Goal: Information Seeking & Learning: Find specific fact

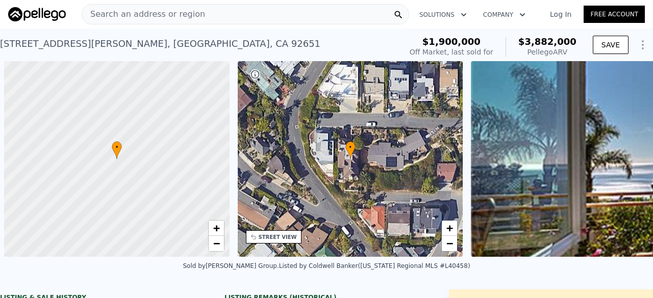
scroll to position [0, 4]
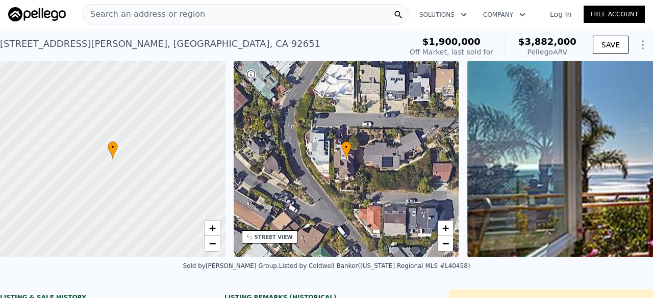
click at [208, 14] on div "Search an address or region" at bounding box center [246, 14] width 328 height 20
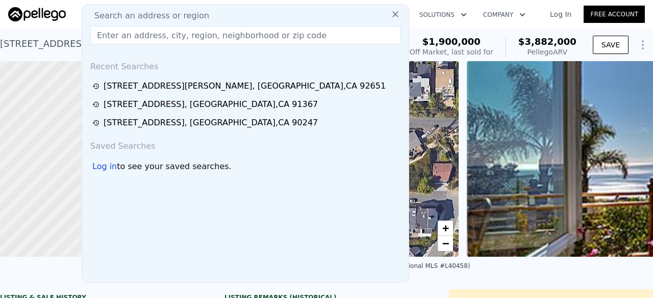
drag, startPoint x: 120, startPoint y: 34, endPoint x: 113, endPoint y: 36, distance: 7.4
click at [113, 36] on input "text" at bounding box center [245, 35] width 310 height 18
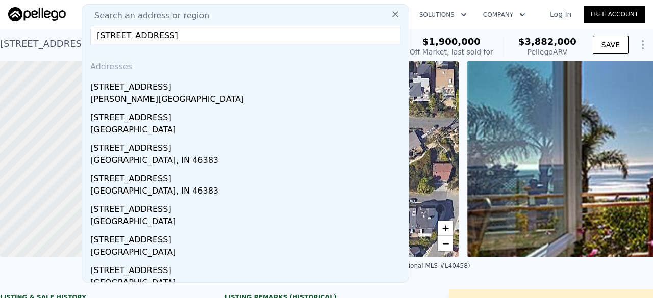
type input "[STREET_ADDRESS]"
click at [150, 98] on div "[PERSON_NAME][GEOGRAPHIC_DATA]" at bounding box center [247, 100] width 314 height 14
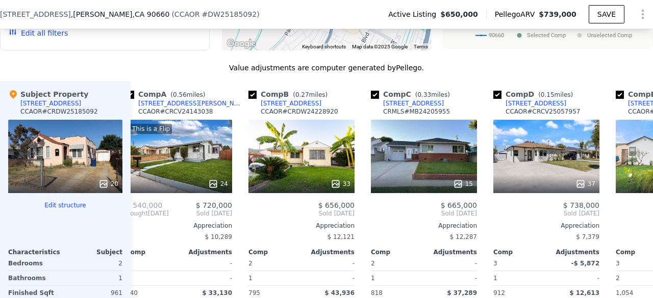
scroll to position [0, 17]
drag, startPoint x: 406, startPoint y: 146, endPoint x: 370, endPoint y: 83, distance: 72.6
click at [370, 83] on div "Value adjustments are computer generated by Pellego . Subject Property [STREET_…" at bounding box center [326, 245] width 653 height 365
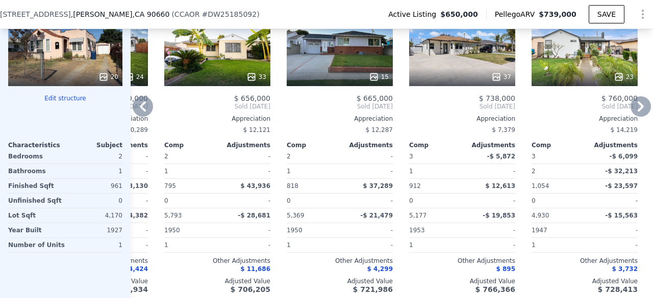
scroll to position [1093, 0]
click at [458, 47] on div "37" at bounding box center [462, 49] width 106 height 73
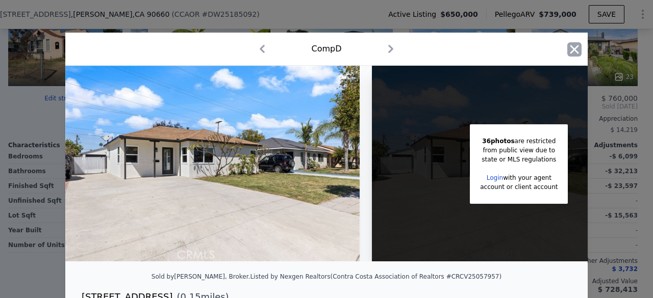
click at [572, 47] on icon "button" at bounding box center [574, 49] width 14 height 14
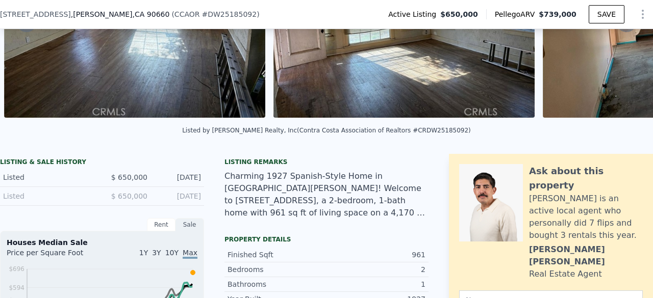
scroll to position [127, 0]
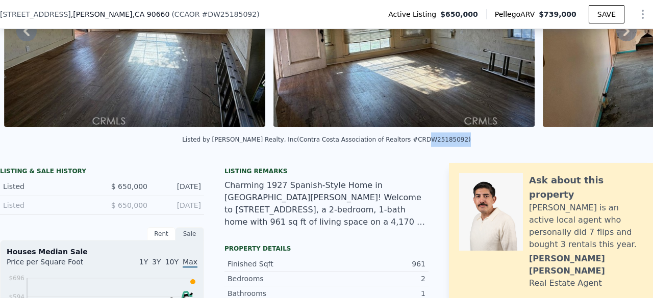
drag, startPoint x: 392, startPoint y: 147, endPoint x: 426, endPoint y: 146, distance: 34.2
click at [426, 143] on div "Listed by [PERSON_NAME] Realty, Inc (Contra Costa Association of Realtors #CRDW…" at bounding box center [326, 139] width 289 height 7
copy div "DW25185092"
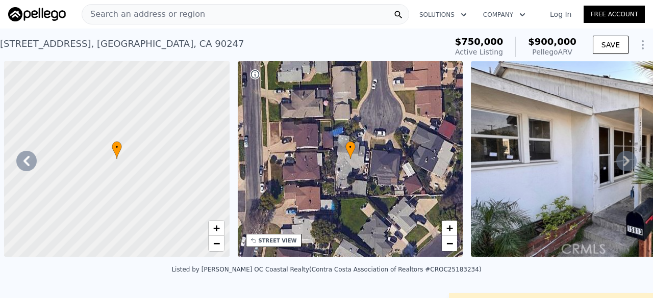
scroll to position [0, 237]
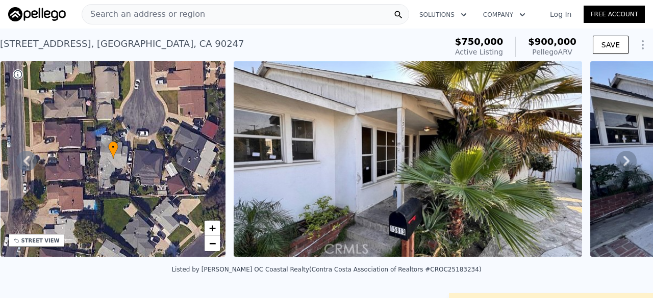
click at [141, 14] on span "Search an address or region" at bounding box center [143, 14] width 123 height 12
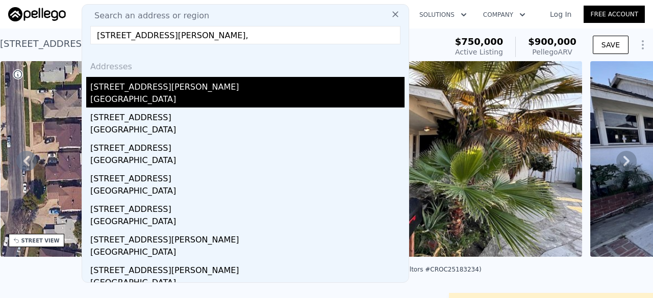
type input "14116 Baker St,"
click at [160, 84] on div "14116 Baker St" at bounding box center [247, 85] width 314 height 16
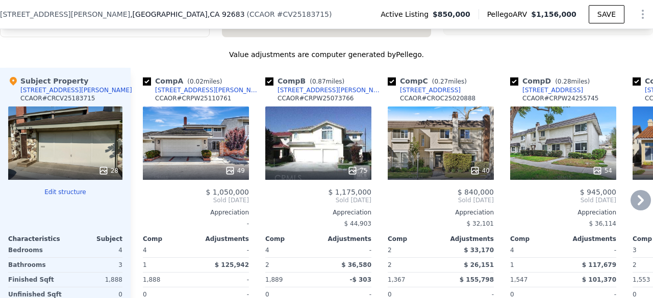
scroll to position [1286, 0]
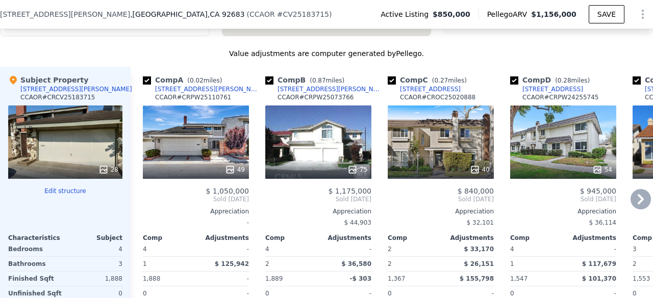
click at [189, 106] on div "49" at bounding box center [196, 142] width 106 height 73
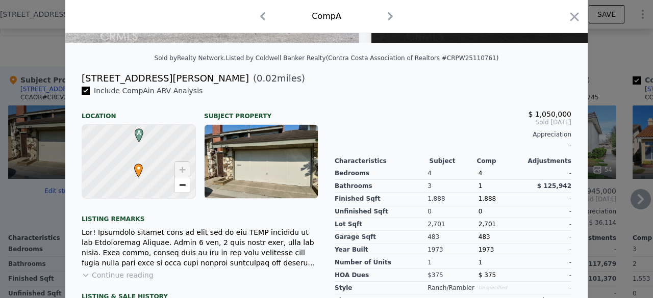
scroll to position [220, 0]
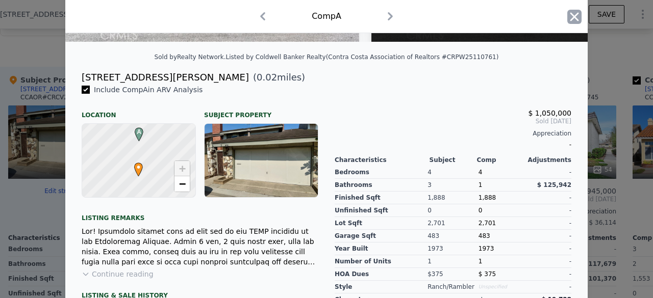
click at [570, 15] on icon "button" at bounding box center [574, 16] width 9 height 9
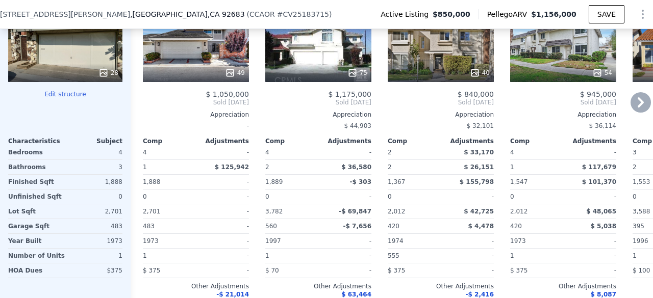
scroll to position [1383, 0]
click at [175, 119] on div "-" at bounding box center [196, 126] width 106 height 14
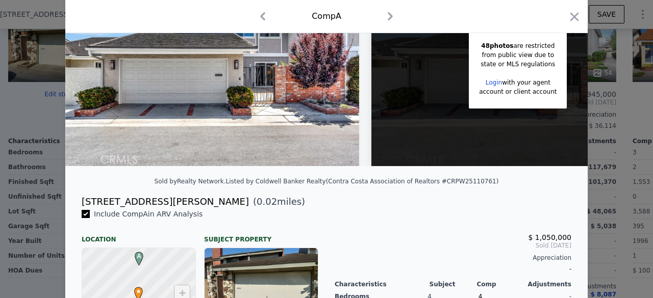
scroll to position [96, 0]
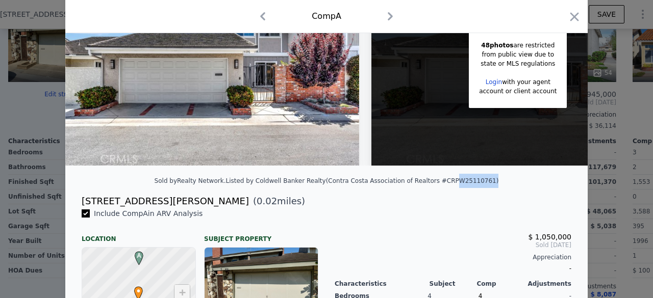
drag, startPoint x: 432, startPoint y: 188, endPoint x: 464, endPoint y: 191, distance: 32.2
click at [464, 185] on div "Listed by Coldwell Banker Realty (Contra Costa Association of Realtors #CRPW251…" at bounding box center [361, 181] width 273 height 7
copy div "PW25110761"
click at [49, 170] on div at bounding box center [326, 149] width 653 height 298
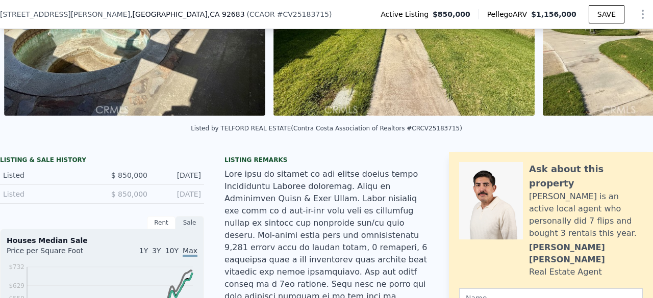
scroll to position [138, 0]
drag, startPoint x: 400, startPoint y: 135, endPoint x: 433, endPoint y: 135, distance: 32.7
click at [433, 132] on div "Listed by TELFORD REAL ESTATE (Contra Costa Association of Realtors #CRCV251837…" at bounding box center [326, 128] width 271 height 7
copy div "CV25183715"
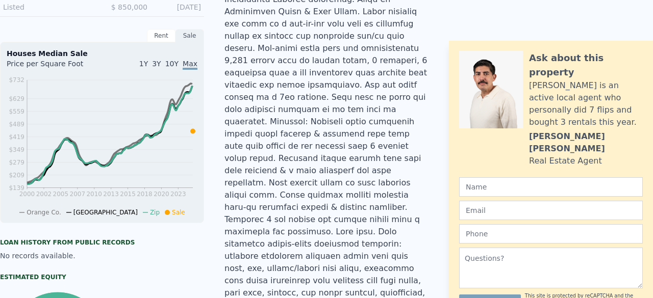
scroll to position [0, 0]
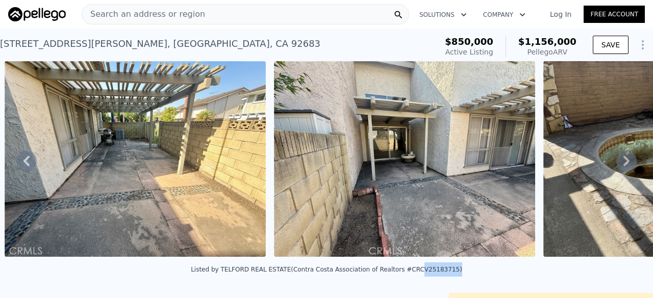
click at [181, 17] on span "Search an address or region" at bounding box center [143, 14] width 123 height 12
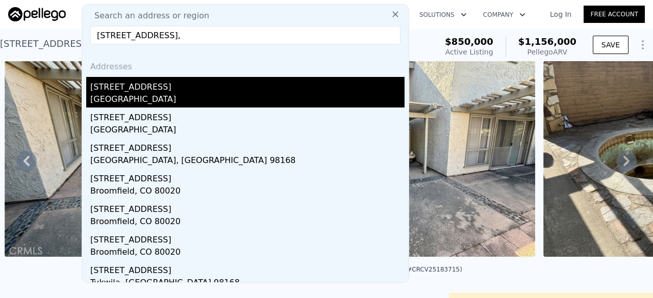
type input "133 W Avenue 31,"
click at [193, 97] on div "Los Angeles, CA 90031" at bounding box center [247, 100] width 314 height 14
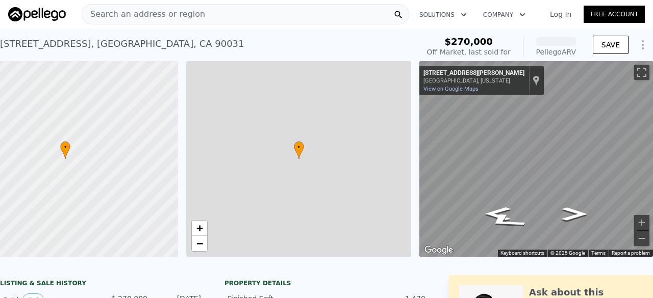
scroll to position [0, 59]
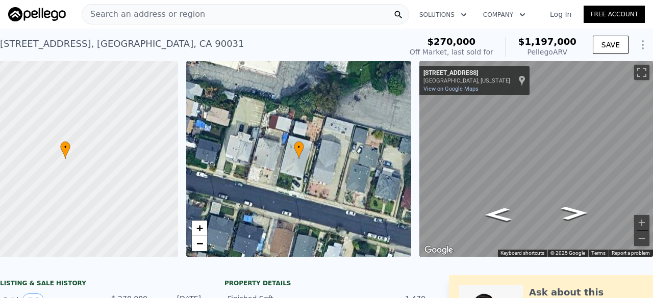
click at [169, 128] on div at bounding box center [65, 159] width 270 height 235
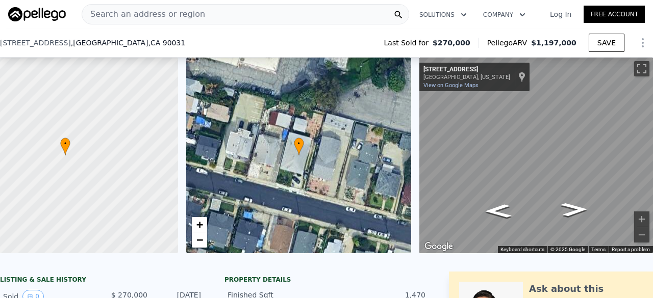
scroll to position [51, 0]
